Goal: Task Accomplishment & Management: Use online tool/utility

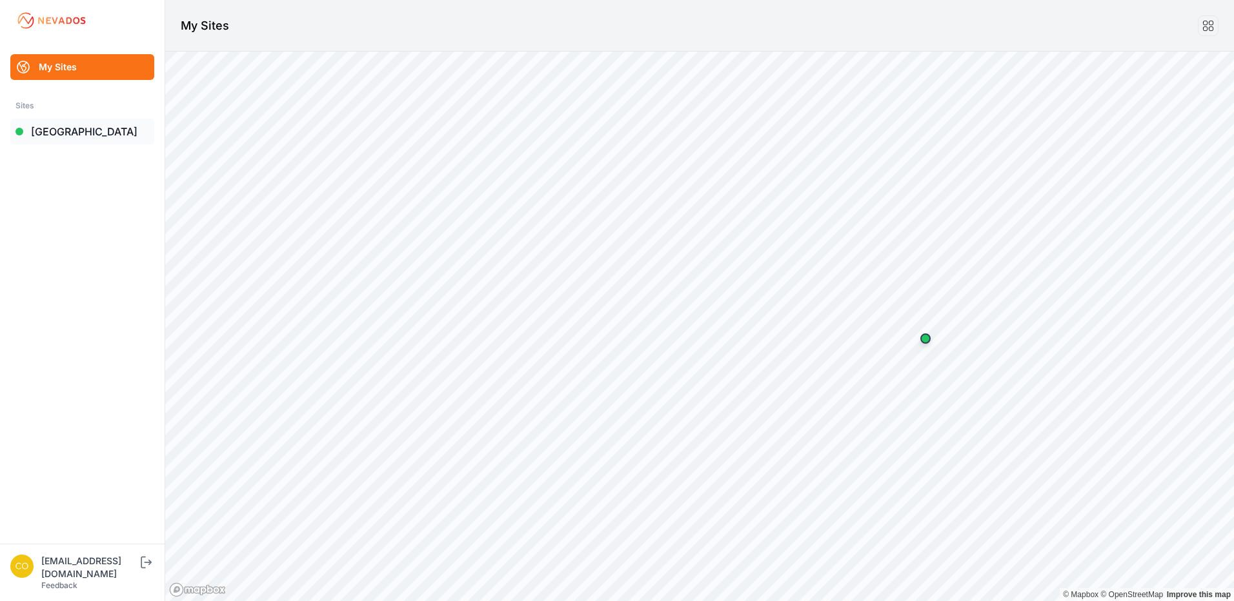
click at [90, 139] on link "[GEOGRAPHIC_DATA]" at bounding box center [82, 132] width 144 height 26
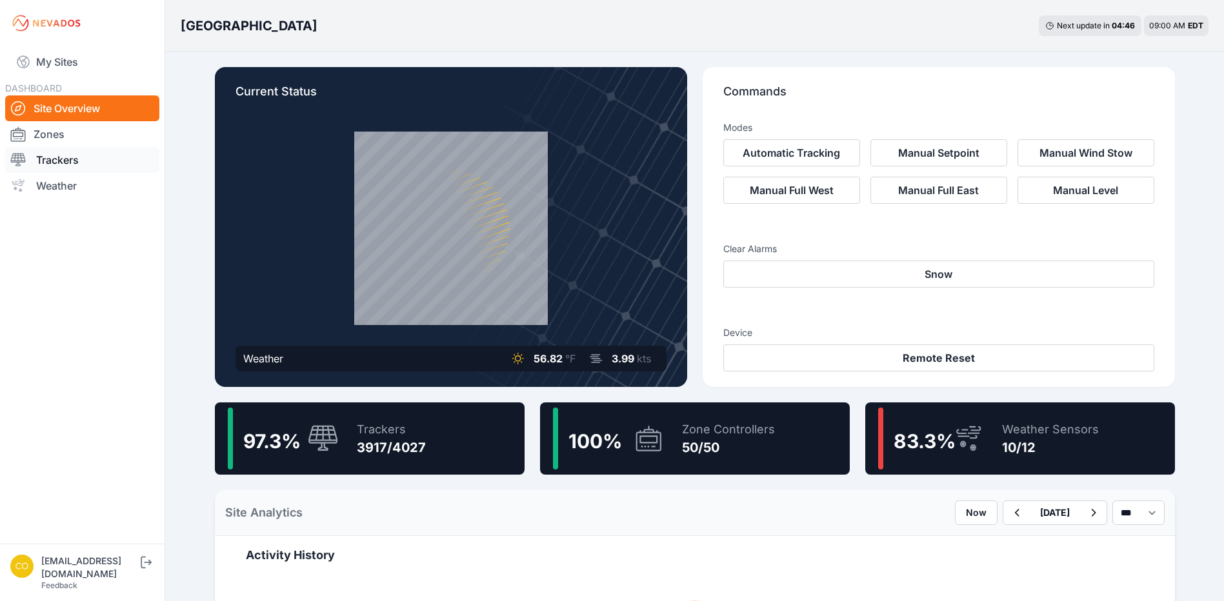
click at [75, 164] on link "Trackers" at bounding box center [82, 160] width 154 height 26
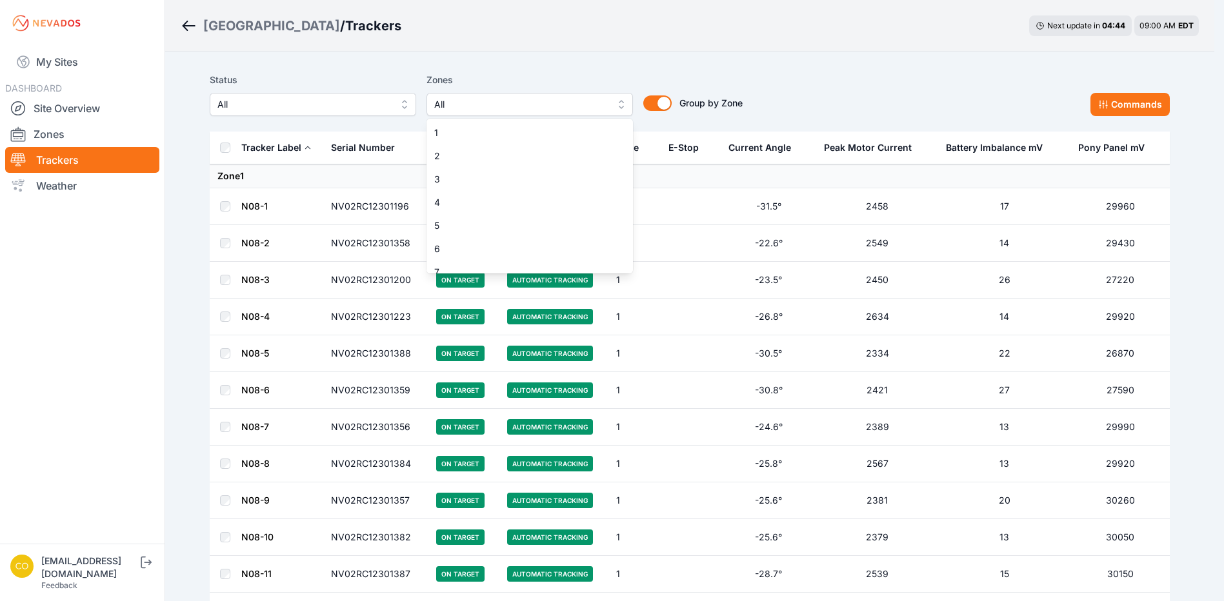
click at [549, 112] on button "All" at bounding box center [529, 104] width 206 height 23
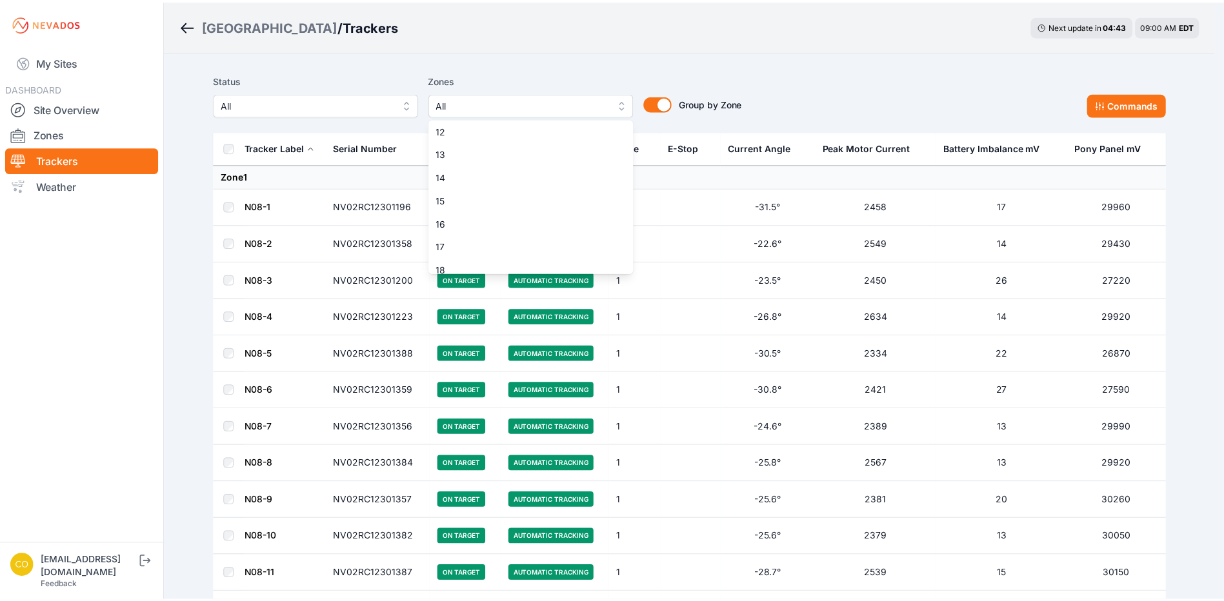
scroll to position [452, 0]
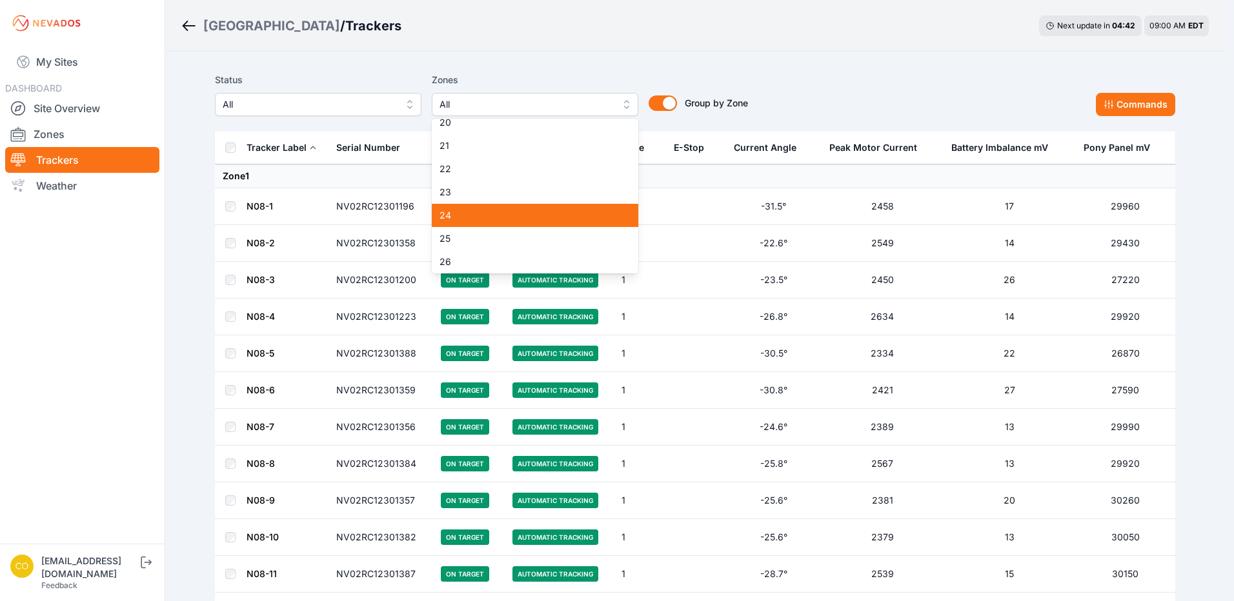
click at [486, 223] on div "24" at bounding box center [535, 215] width 206 height 23
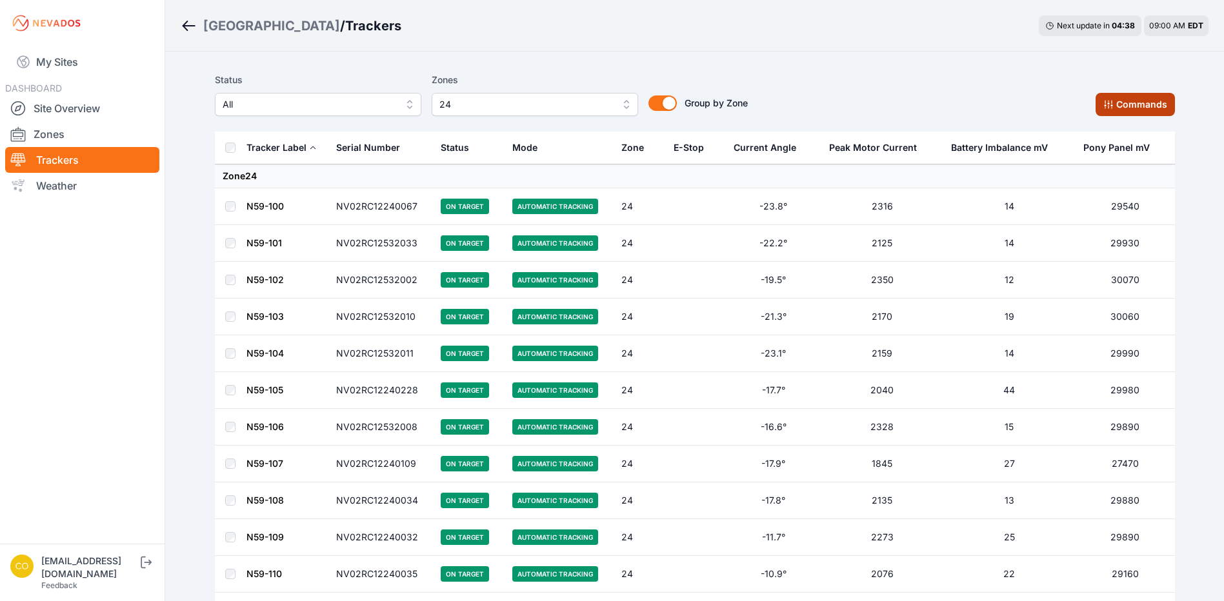
click at [1120, 97] on button "Commands" at bounding box center [1135, 104] width 79 height 23
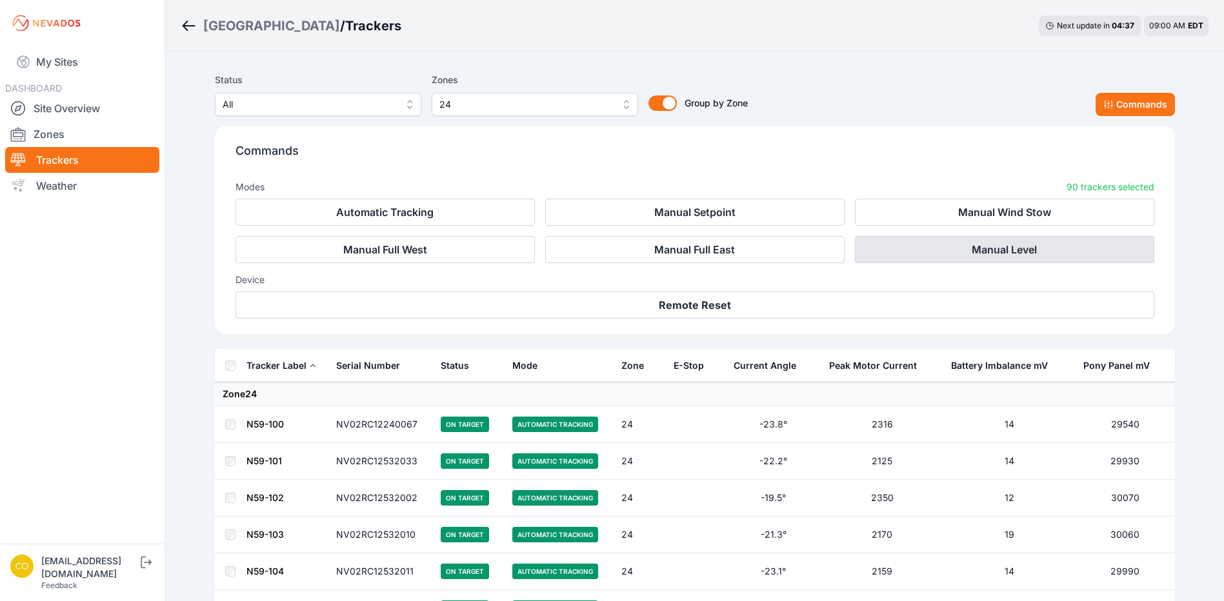
click at [1001, 252] on button "Manual Level" at bounding box center [1004, 249] width 299 height 27
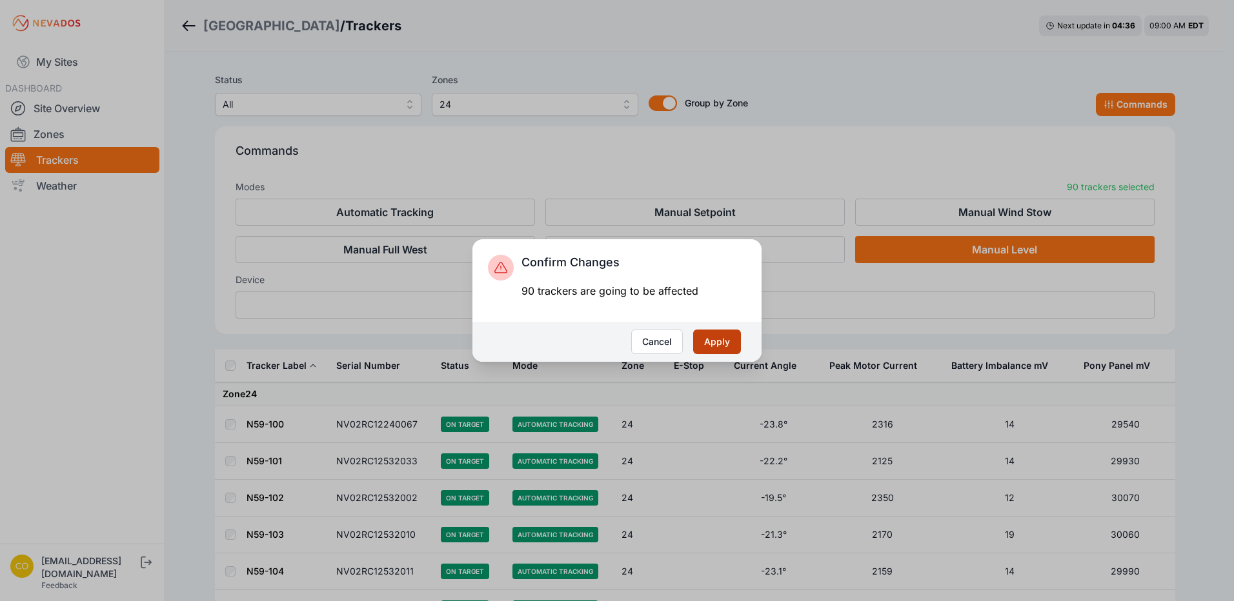
click at [717, 346] on button "Apply" at bounding box center [717, 342] width 48 height 25
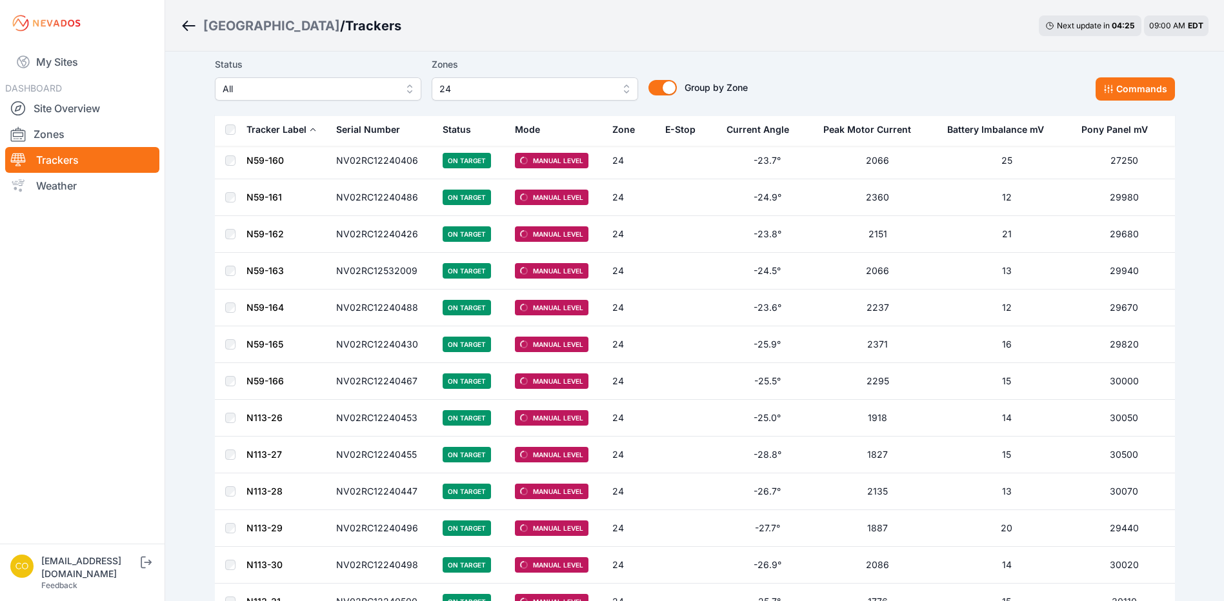
scroll to position [1994, 0]
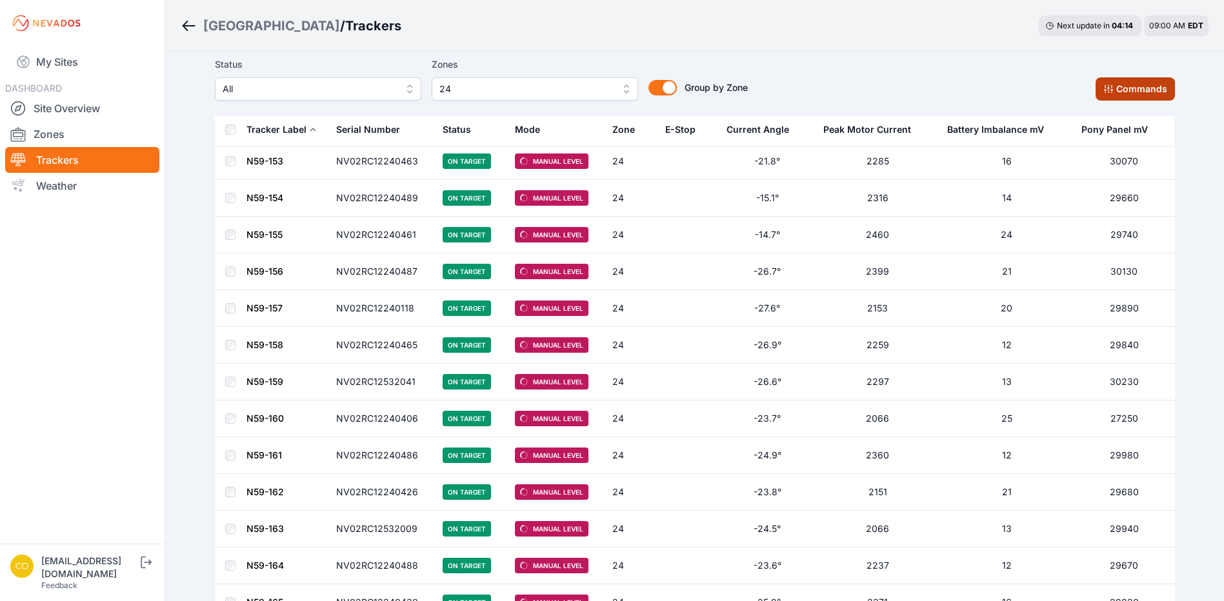
click at [1144, 94] on button "Commands" at bounding box center [1135, 88] width 79 height 23
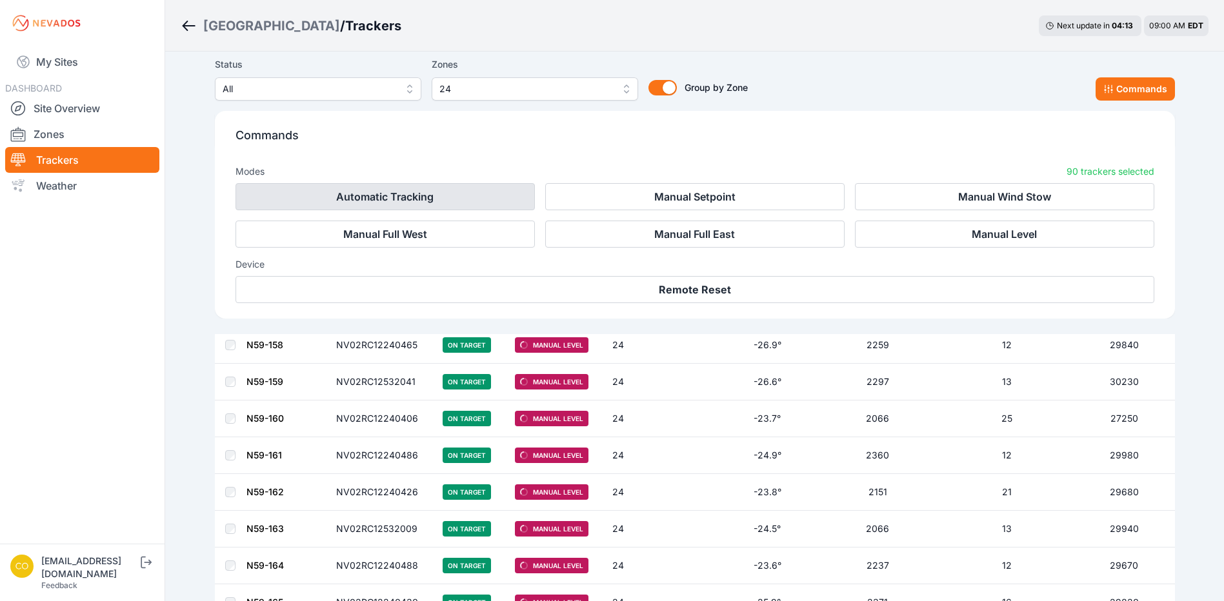
click at [444, 205] on button "Automatic Tracking" at bounding box center [384, 196] width 299 height 27
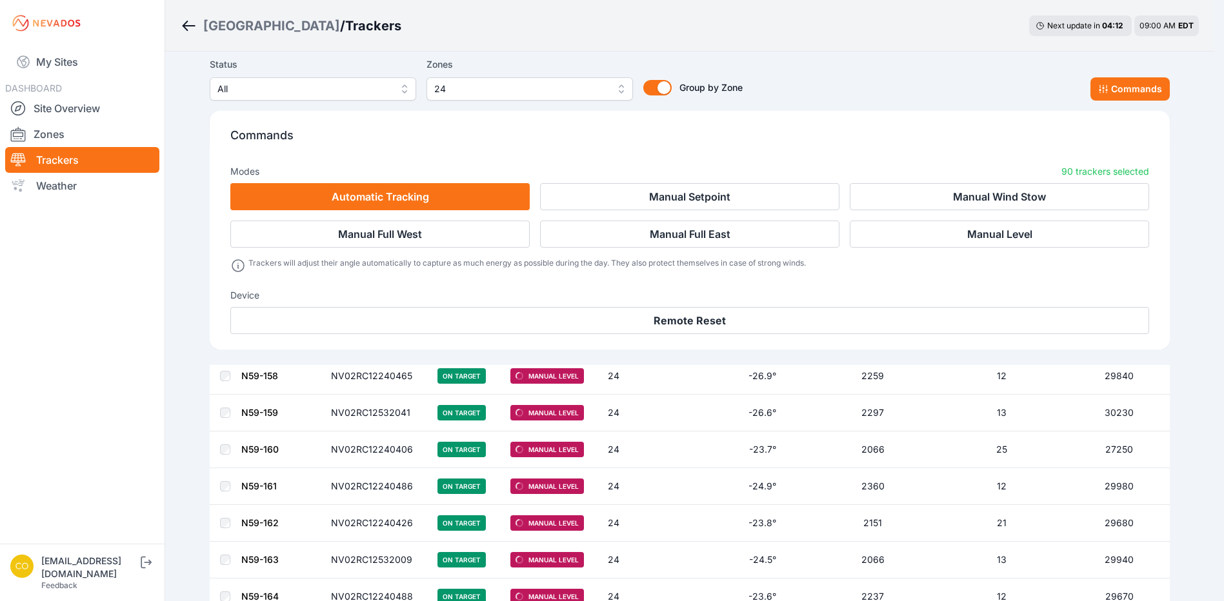
scroll to position [2243, 0]
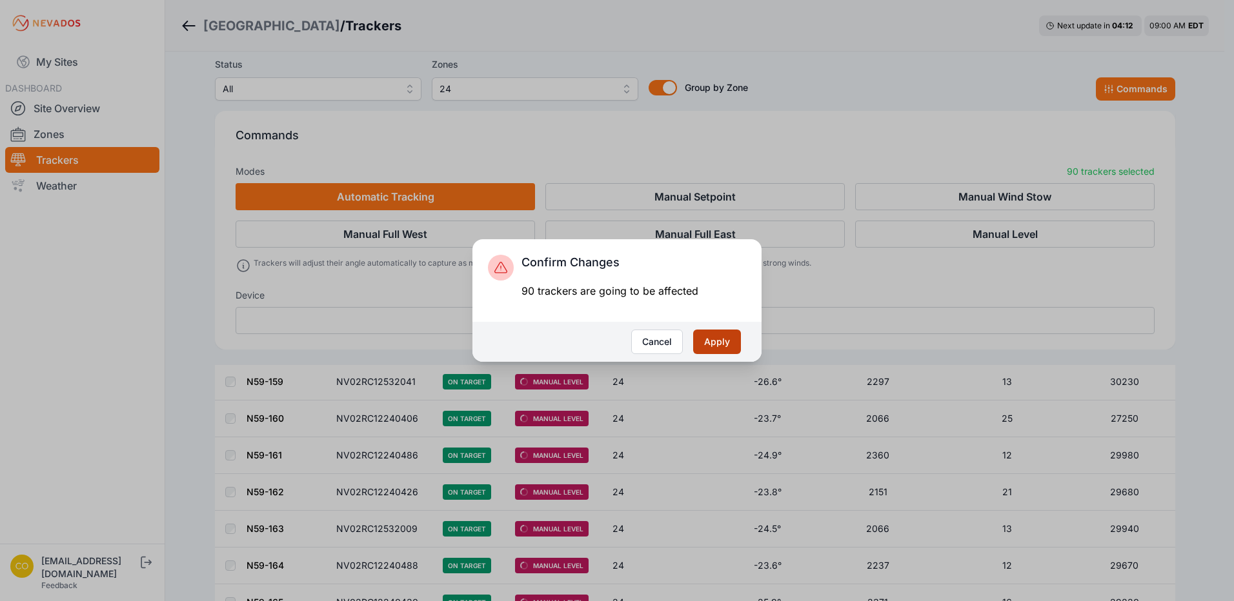
click at [714, 345] on button "Apply" at bounding box center [717, 342] width 48 height 25
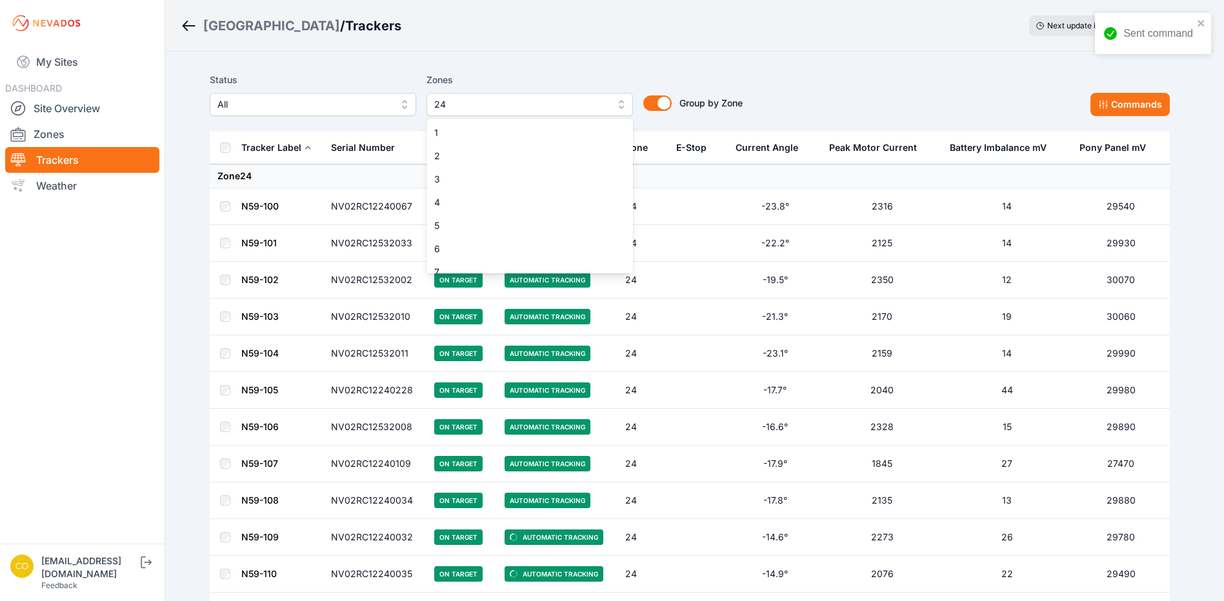
click at [590, 110] on span "24" at bounding box center [520, 104] width 173 height 15
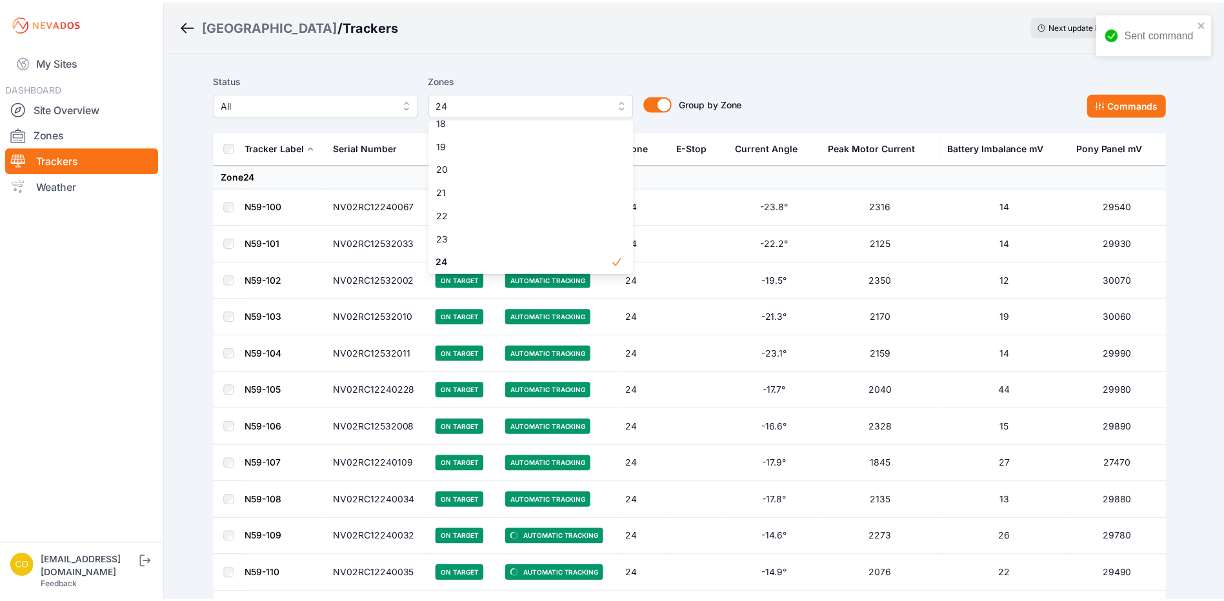
scroll to position [534, 0]
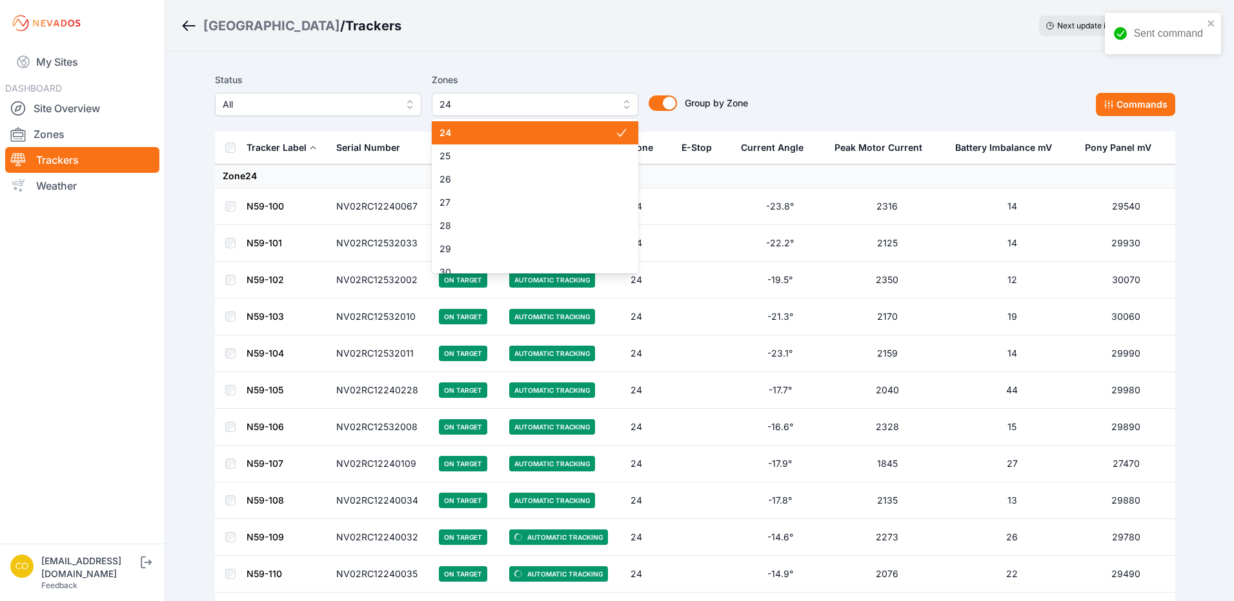
click at [513, 140] on div "24" at bounding box center [535, 132] width 206 height 23
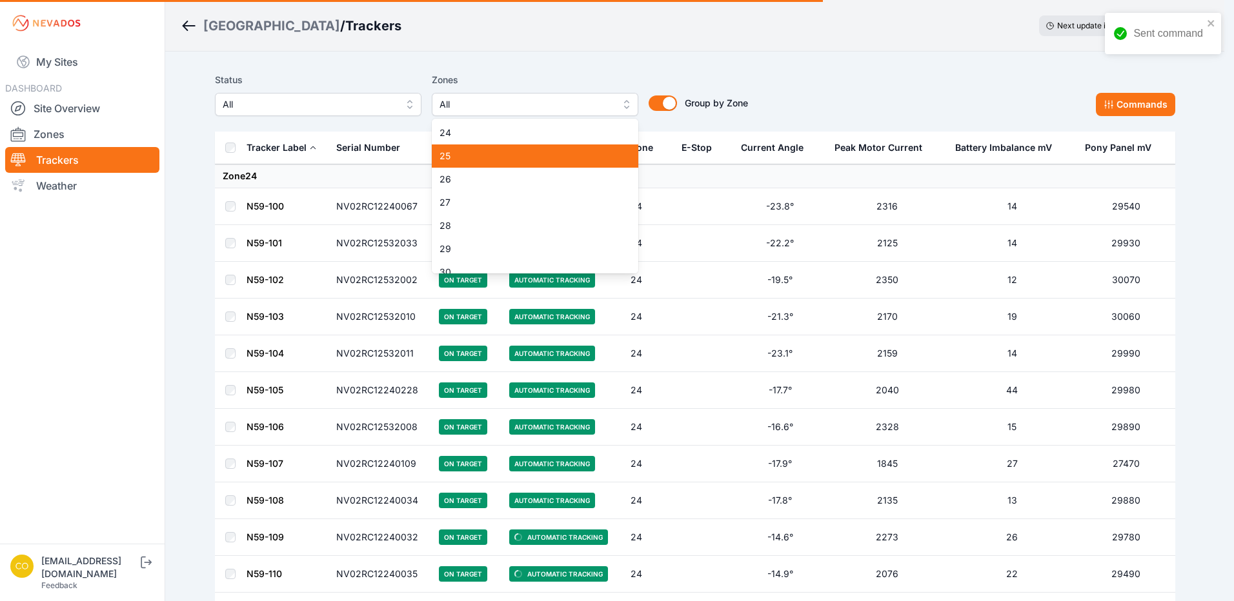
click at [511, 154] on span "25" at bounding box center [526, 156] width 175 height 13
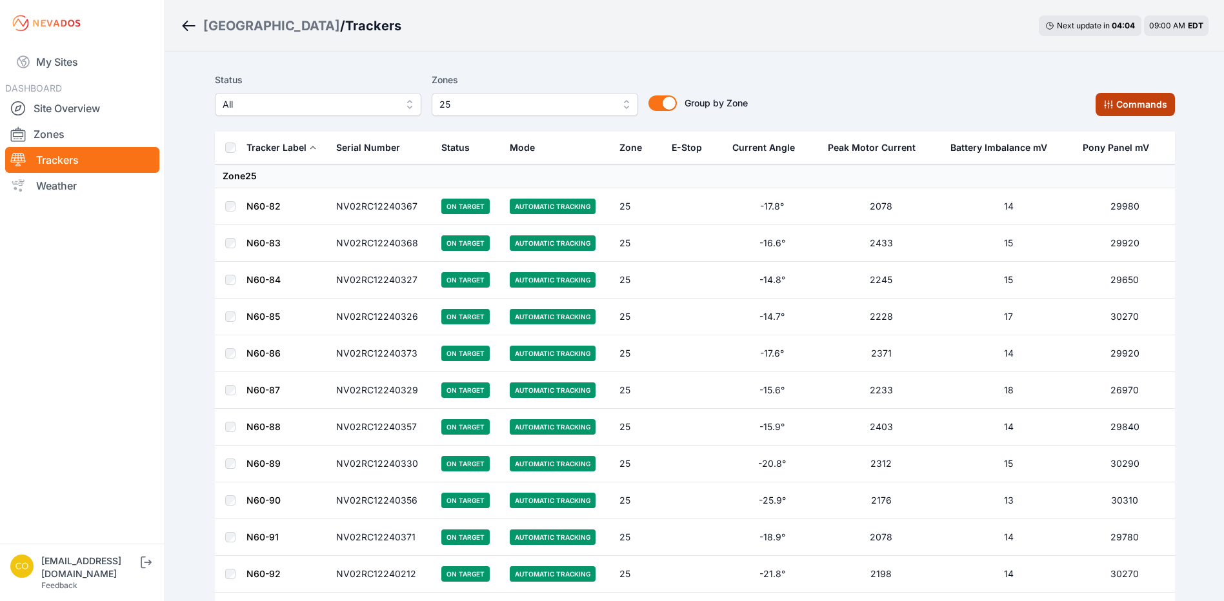
click at [1102, 114] on button "Commands" at bounding box center [1135, 104] width 79 height 23
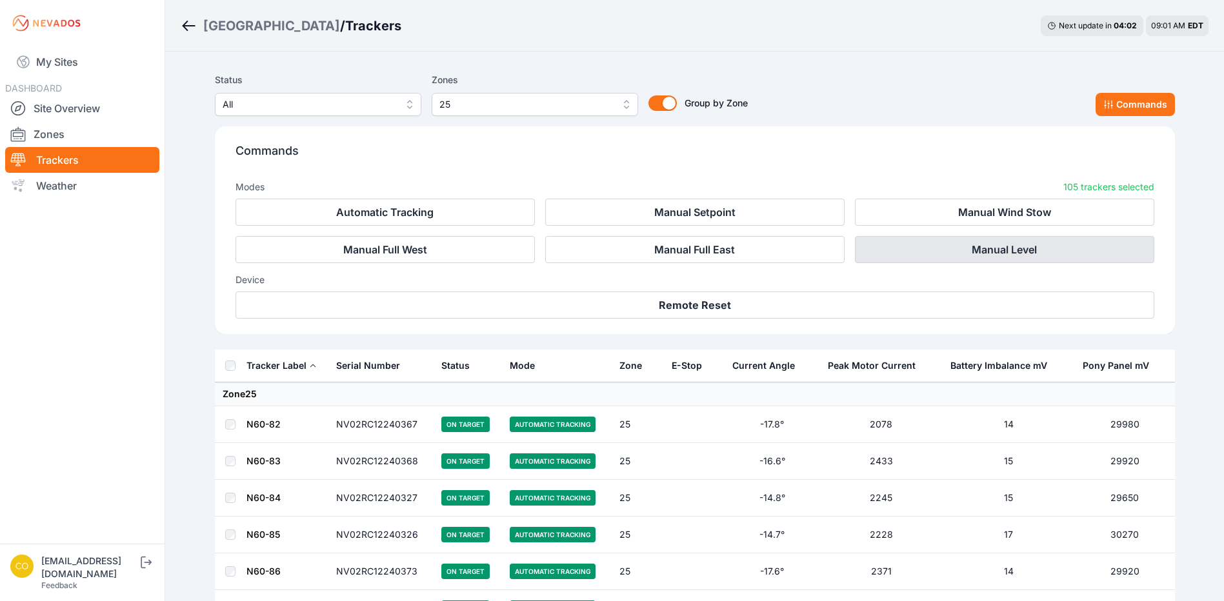
click at [1012, 241] on button "Manual Level" at bounding box center [1004, 249] width 299 height 27
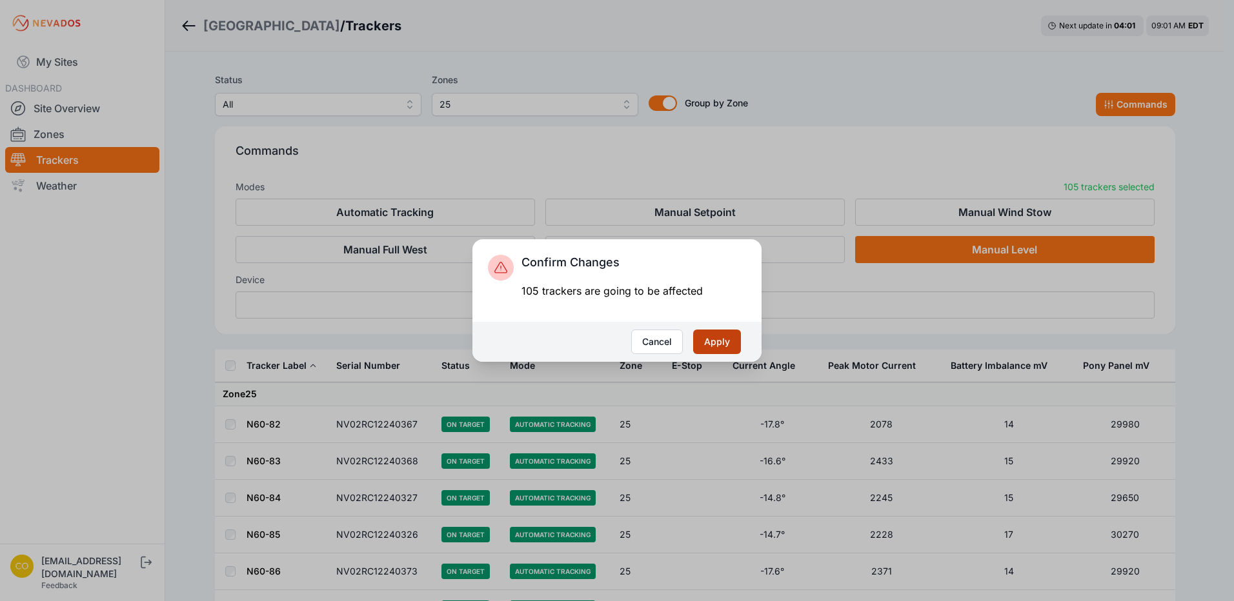
click at [708, 339] on button "Apply" at bounding box center [717, 342] width 48 height 25
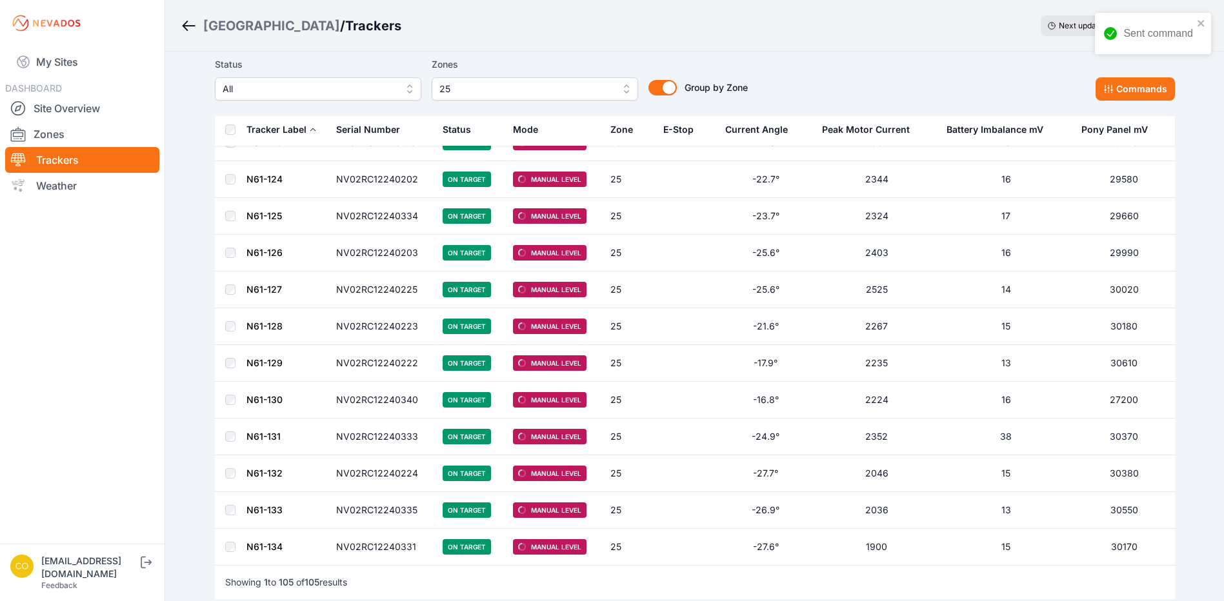
scroll to position [3578, 0]
